Goal: Book appointment/travel/reservation

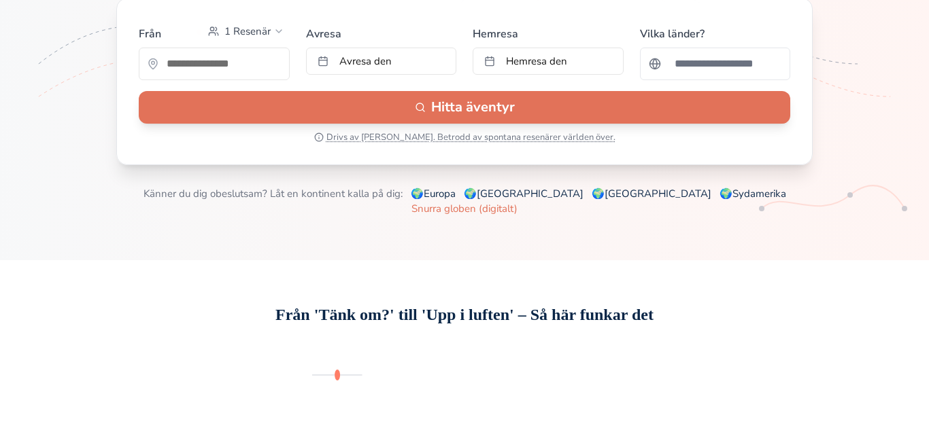
scroll to position [197, 0]
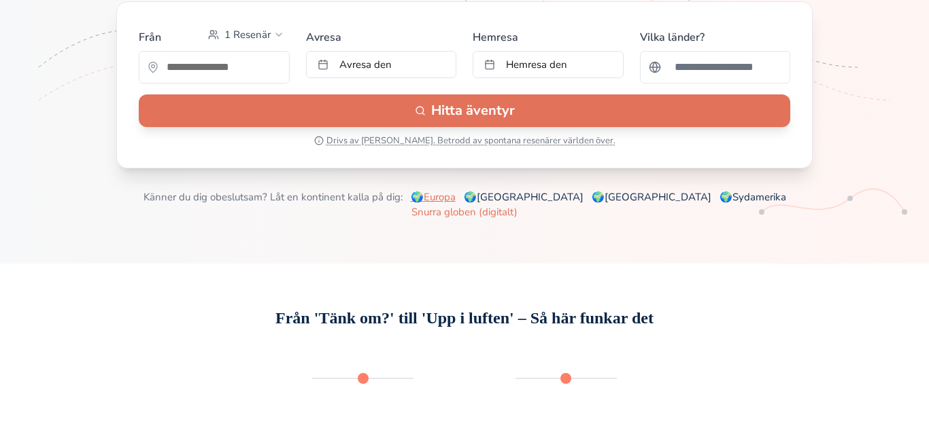
click at [456, 204] on link "🌍 [GEOGRAPHIC_DATA]" at bounding box center [433, 197] width 45 height 14
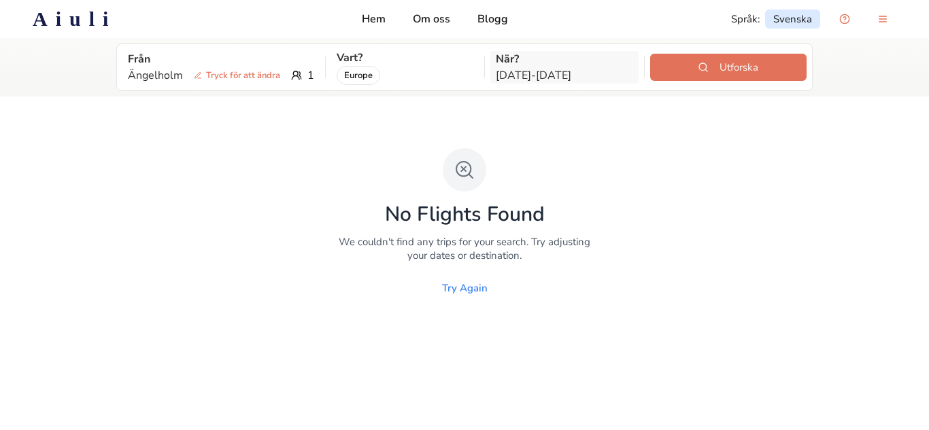
click at [558, 75] on p "Oct 21 - Nov 8" at bounding box center [564, 75] width 137 height 16
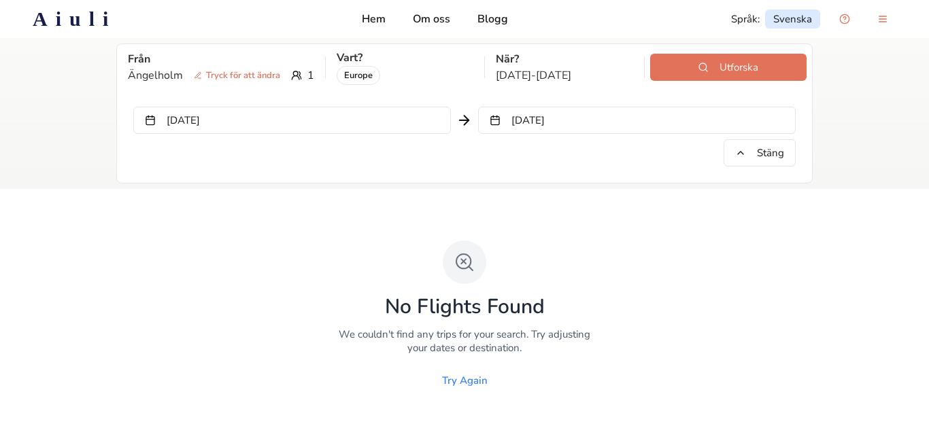
click at [603, 198] on div "No Flights Found We couldn't find any trips for your search. Try adjusting your…" at bounding box center [464, 318] width 929 height 258
click at [430, 17] on p "Om oss" at bounding box center [431, 19] width 37 height 16
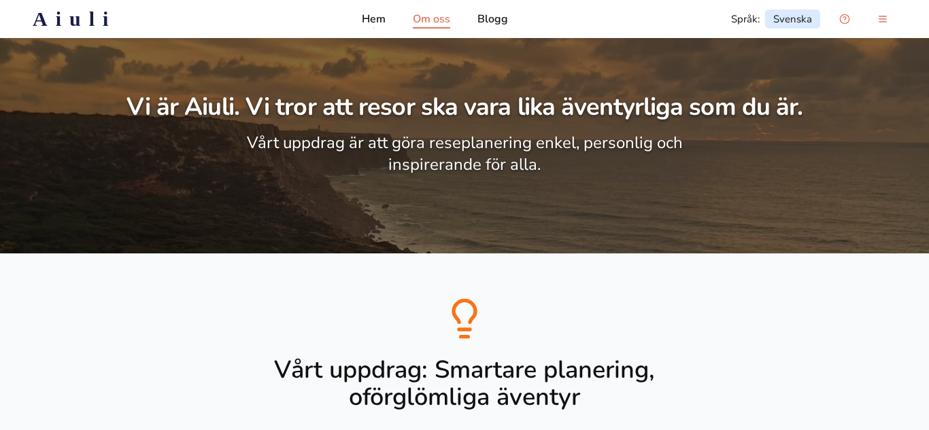
click at [364, 18] on div "Aiuli Hem Om oss Blogg Språk : Svenska" at bounding box center [464, 18] width 907 height 27
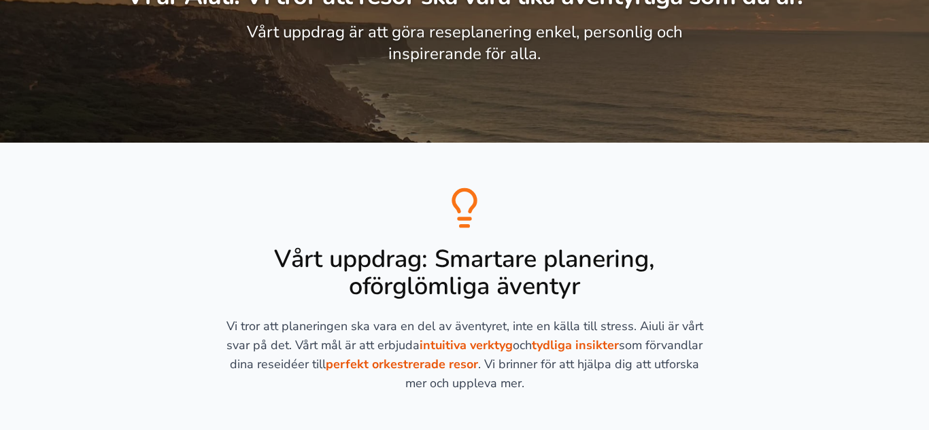
scroll to position [124, 0]
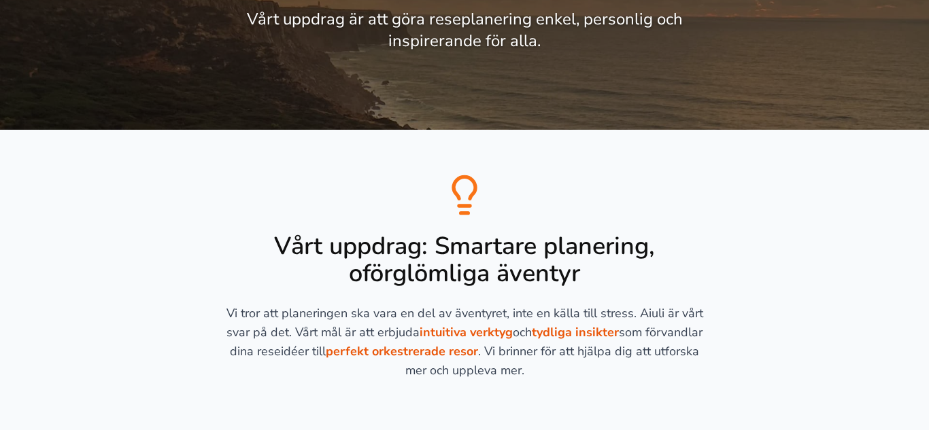
click at [405, 350] on strong "perfekt orkestrerade resor" at bounding box center [402, 351] width 152 height 16
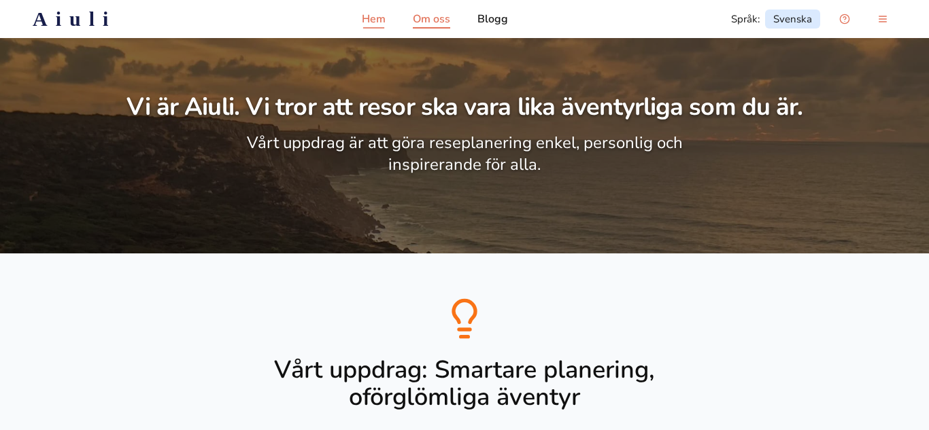
click at [386, 23] on p "Hem" at bounding box center [374, 19] width 24 height 16
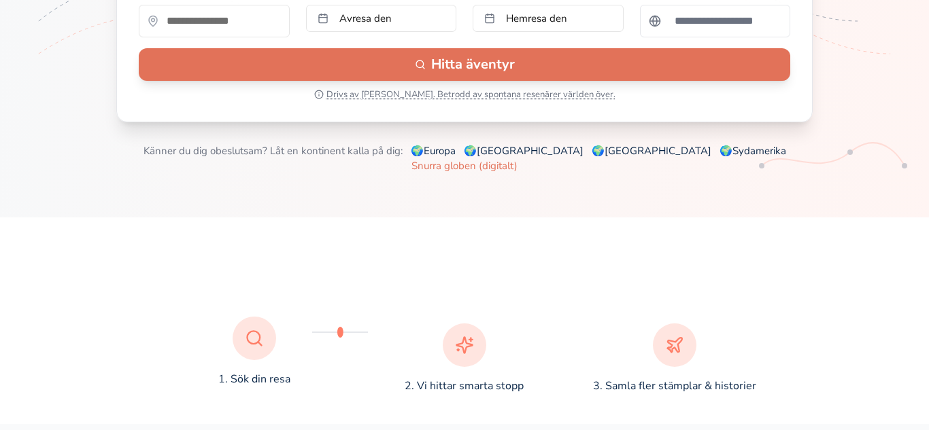
scroll to position [245, 0]
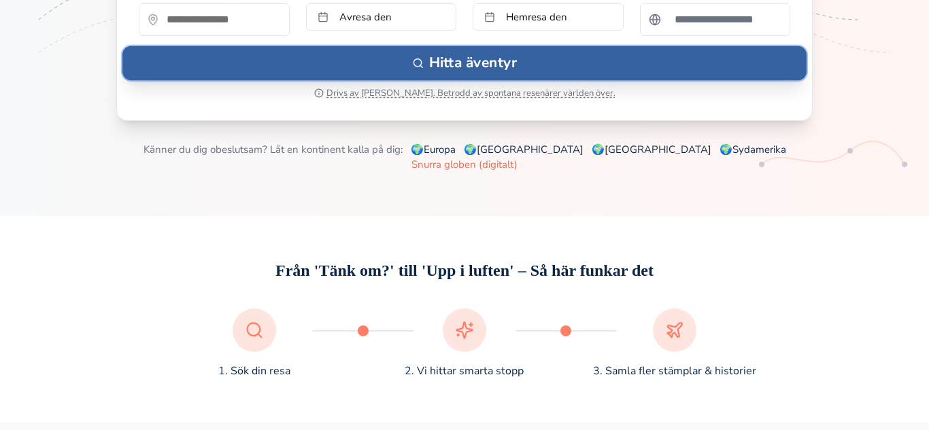
click at [410, 80] on button "Hitta äventyr" at bounding box center [464, 63] width 684 height 34
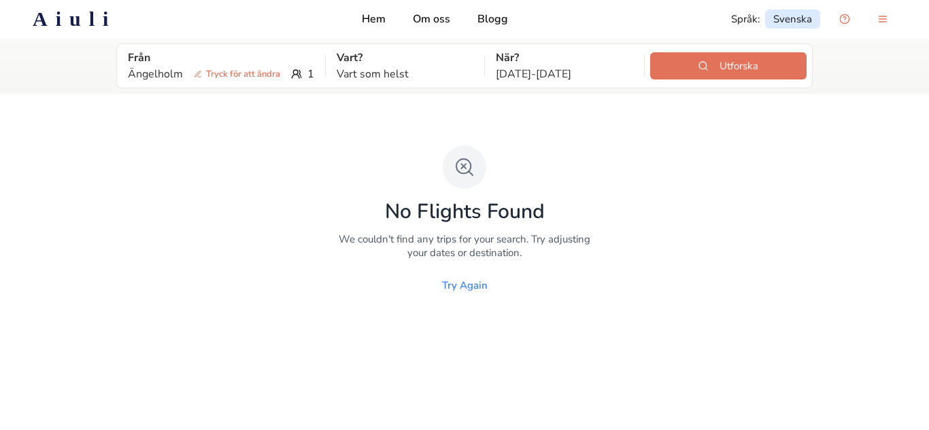
click at [377, 30] on div "Aiuli Hem Om oss Blogg Språk : Svenska" at bounding box center [464, 18] width 907 height 27
click at [366, 13] on p "Hem" at bounding box center [374, 19] width 24 height 16
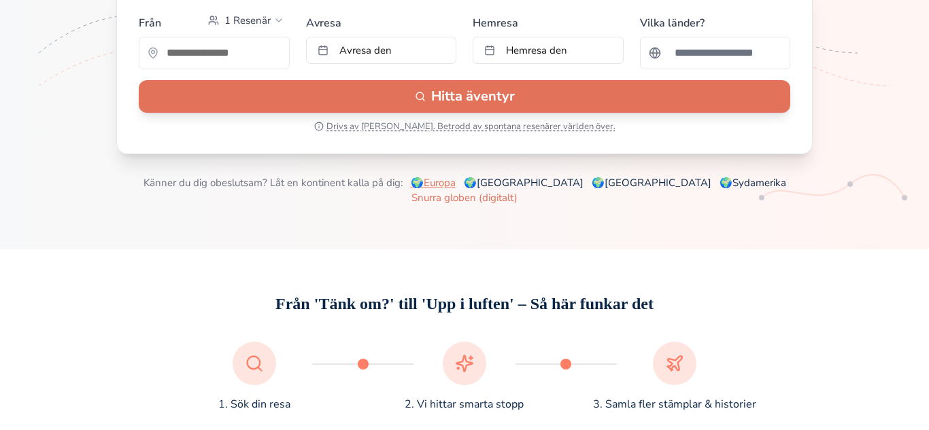
scroll to position [209, 0]
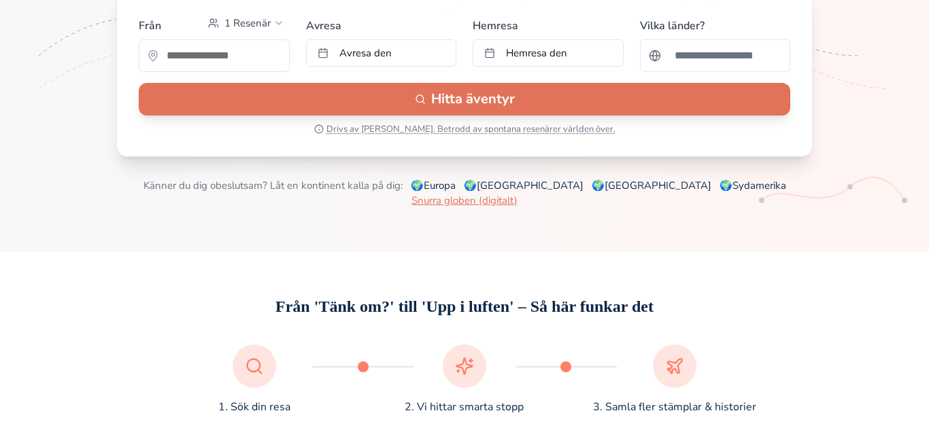
click at [478, 207] on link "Snurra globen (digitalt)" at bounding box center [464, 201] width 106 height 14
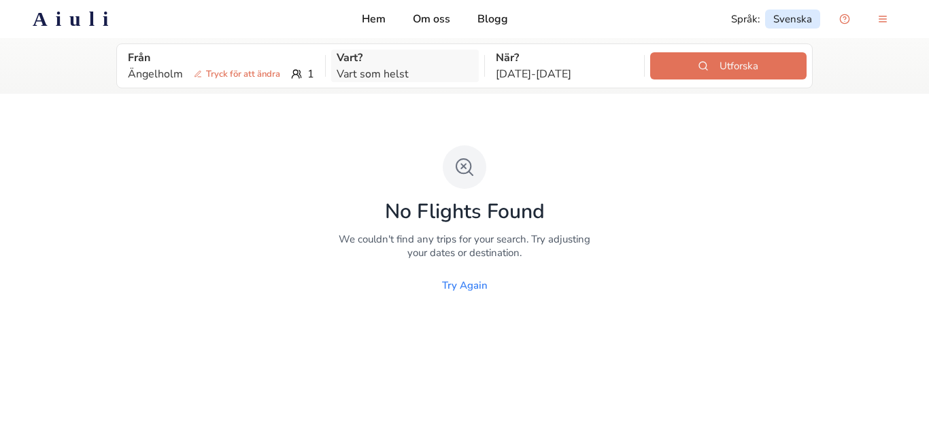
click at [449, 69] on p "Vart som helst" at bounding box center [405, 74] width 137 height 16
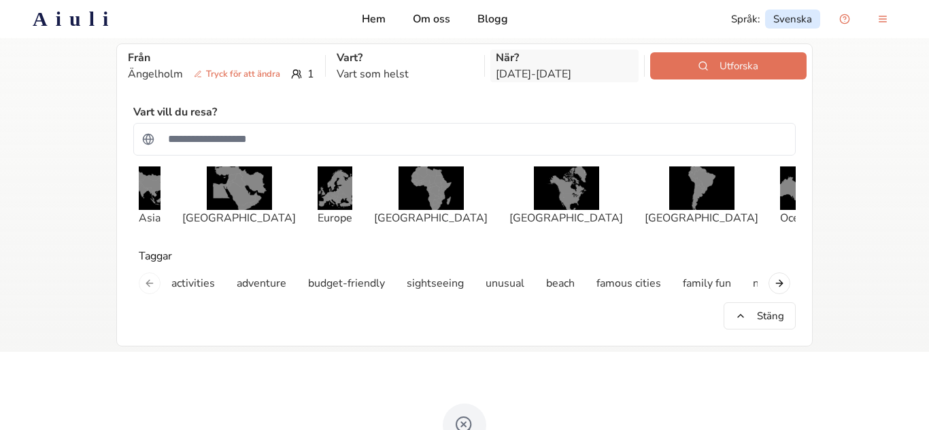
click at [540, 81] on p "[DATE] - [DATE]" at bounding box center [564, 74] width 137 height 16
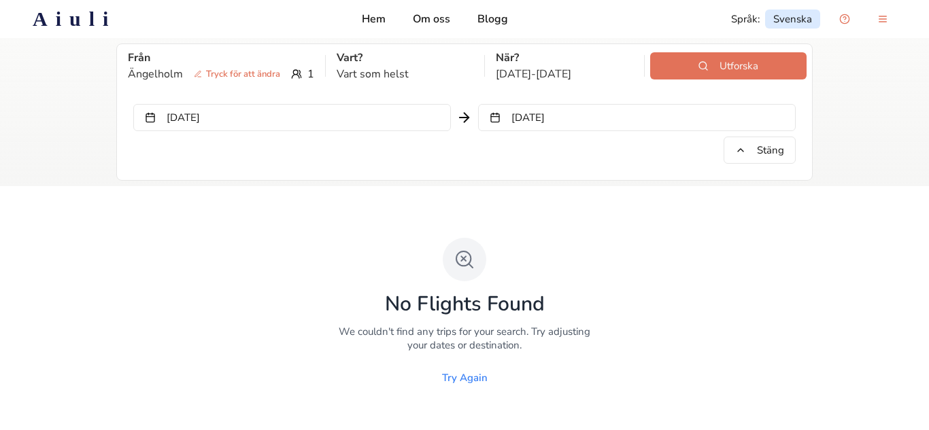
click at [358, 118] on button "[DATE]" at bounding box center [292, 117] width 318 height 27
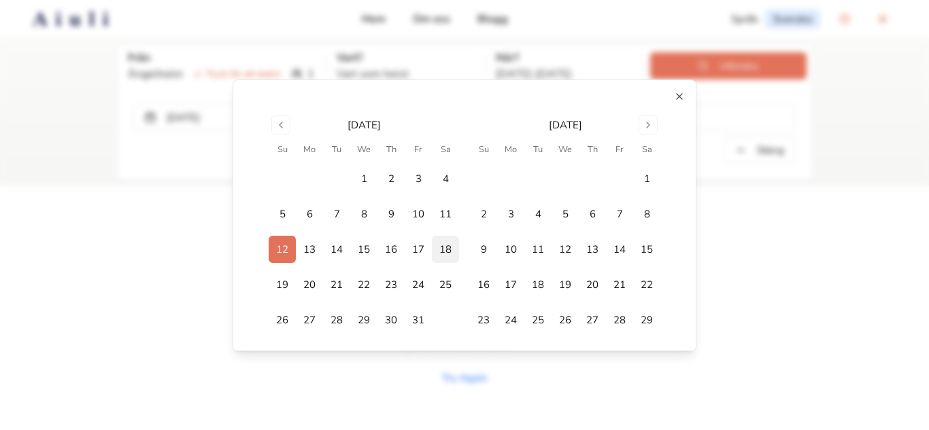
click at [449, 249] on button "18" at bounding box center [445, 249] width 27 height 27
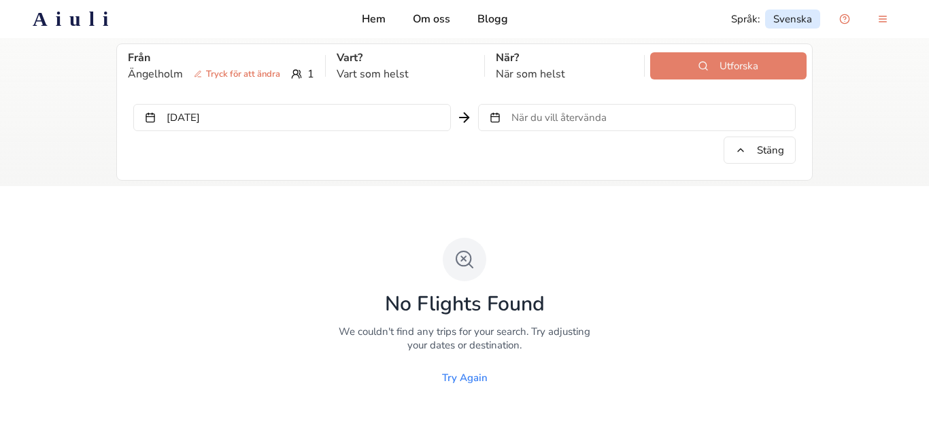
click at [670, 66] on button "Utforska" at bounding box center [728, 65] width 156 height 27
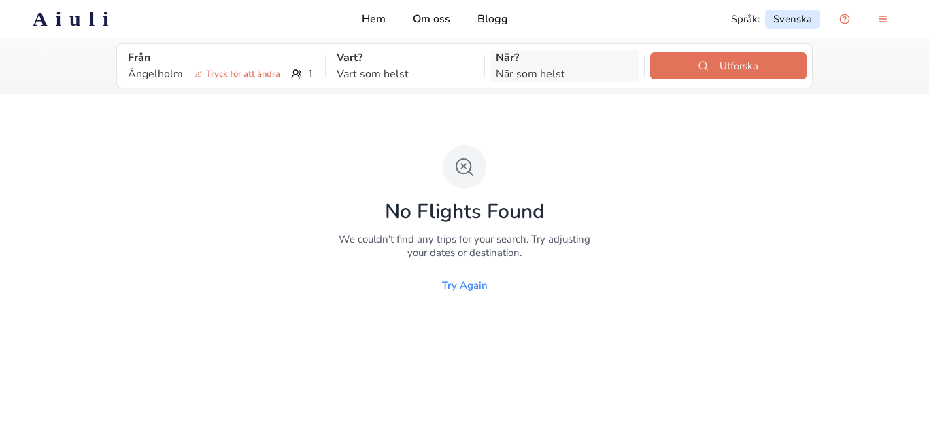
click at [600, 73] on p "När som helst" at bounding box center [564, 74] width 137 height 16
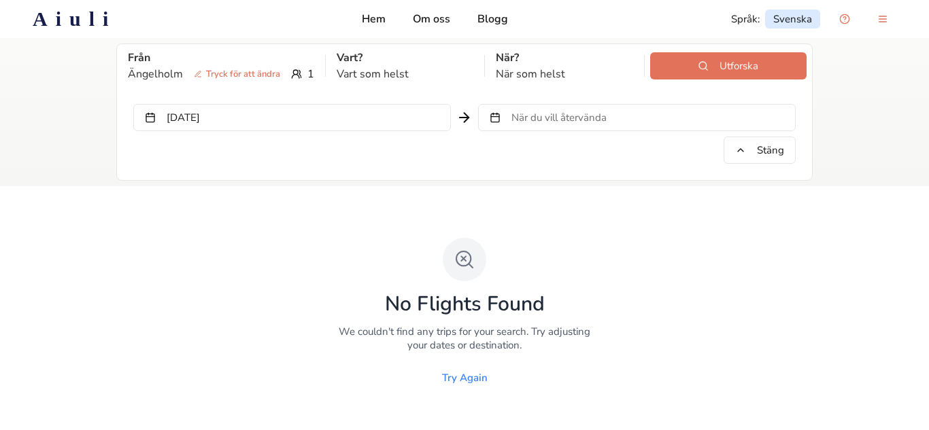
click at [574, 115] on span "När du vill återvända" at bounding box center [558, 118] width 95 height 14
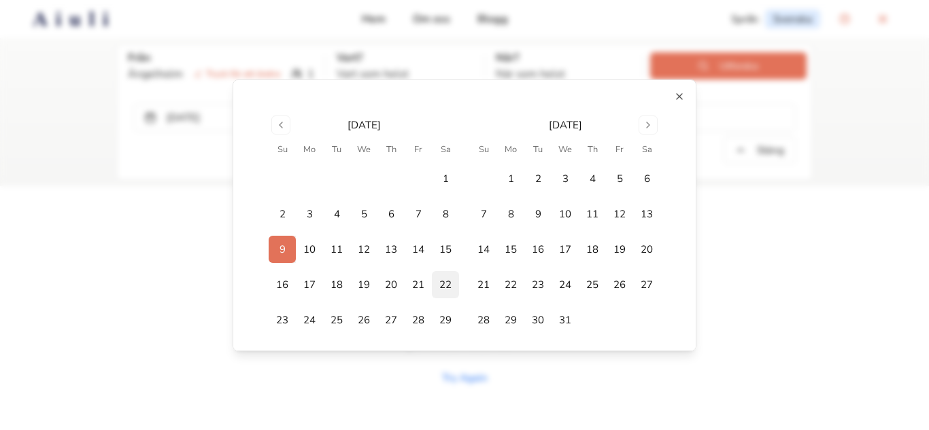
click at [446, 291] on button "22" at bounding box center [445, 284] width 27 height 27
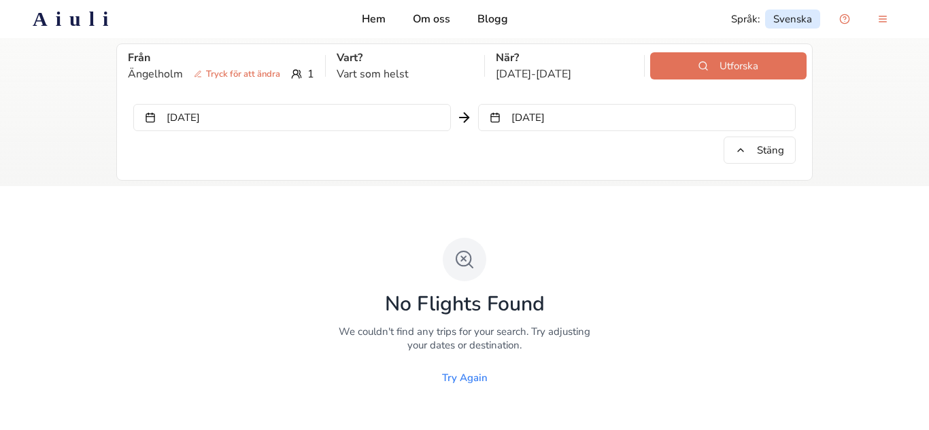
click at [649, 119] on button "[DATE]" at bounding box center [637, 117] width 318 height 27
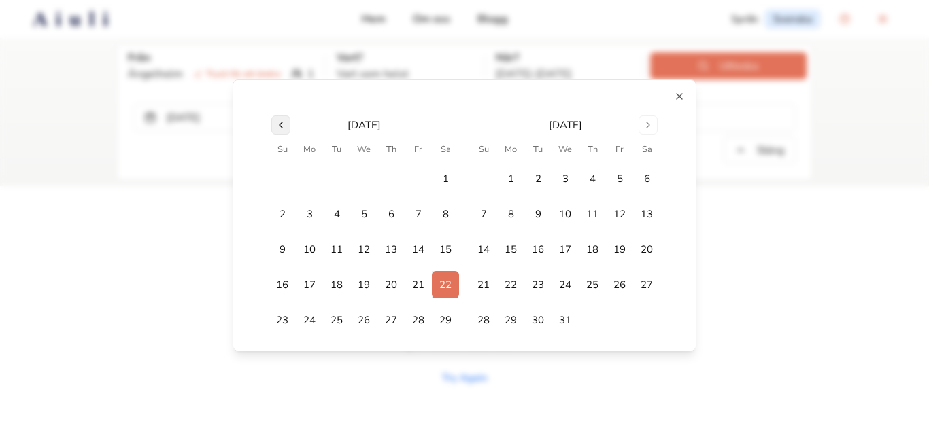
click at [276, 118] on button "Go to previous month" at bounding box center [280, 125] width 19 height 19
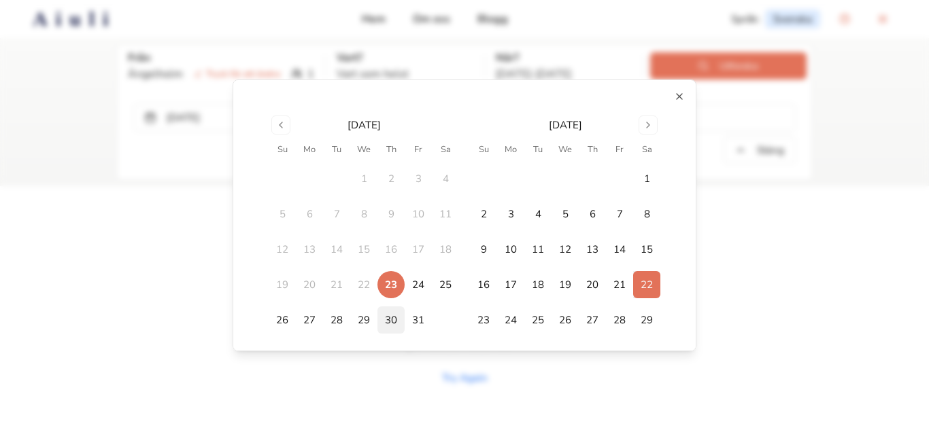
click at [386, 322] on button "30" at bounding box center [390, 320] width 27 height 27
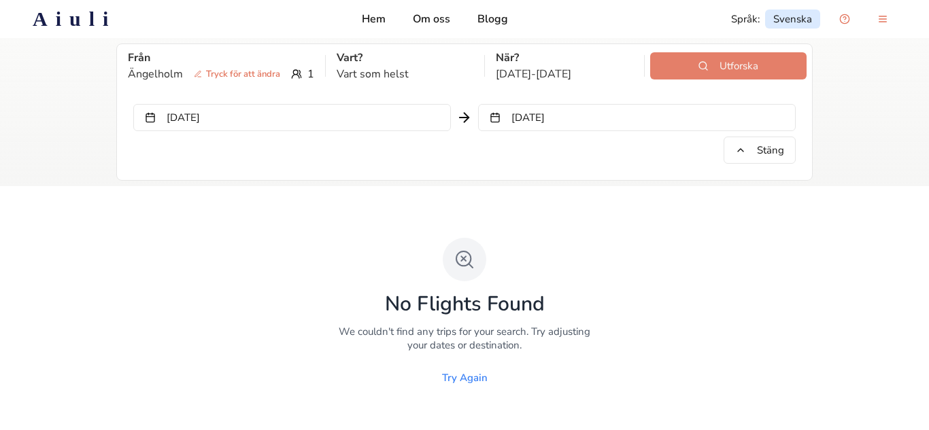
click at [687, 73] on button "Utforska" at bounding box center [728, 65] width 156 height 27
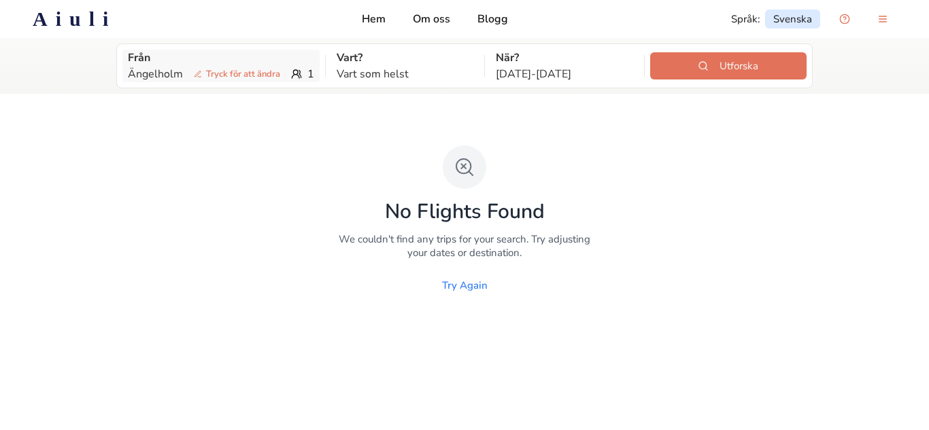
click at [215, 75] on span "Tryck för att ändra" at bounding box center [236, 74] width 97 height 14
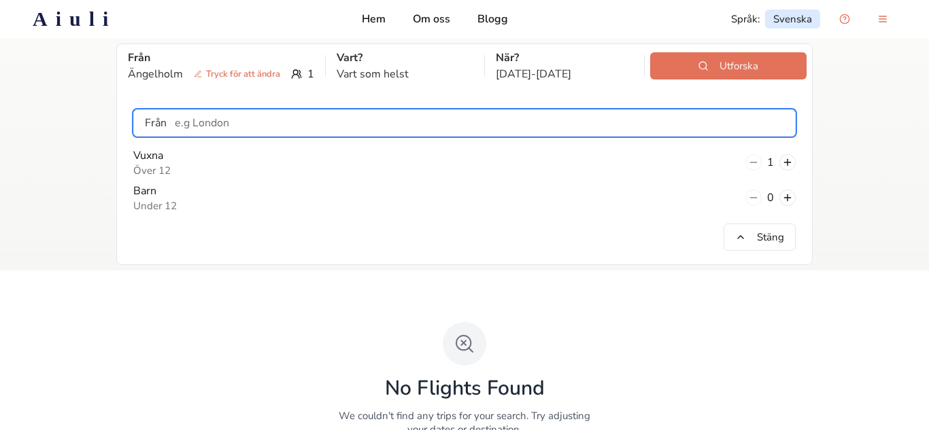
click at [239, 126] on input "text" at bounding box center [481, 122] width 628 height 27
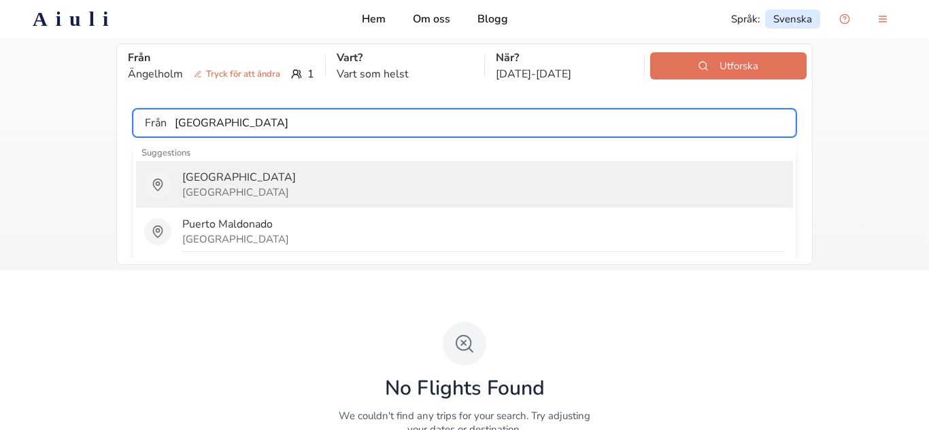
type input "[GEOGRAPHIC_DATA]"
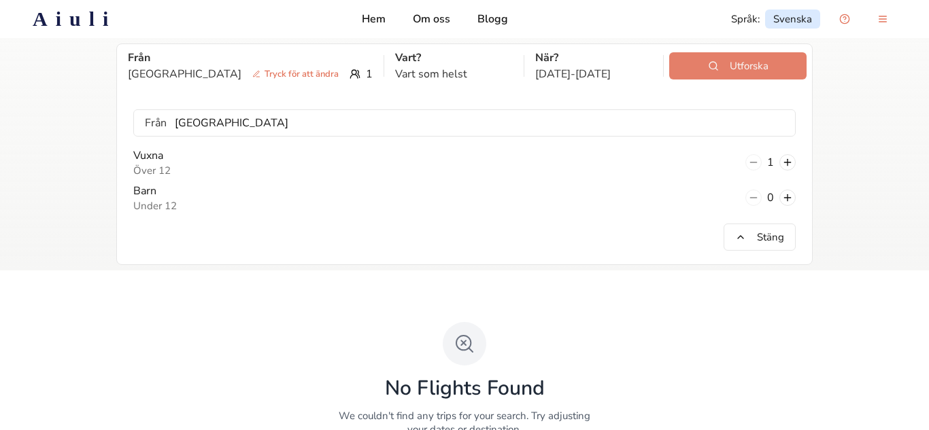
click at [701, 72] on button "Utforska" at bounding box center [737, 65] width 137 height 27
